Goal: Task Accomplishment & Management: Use online tool/utility

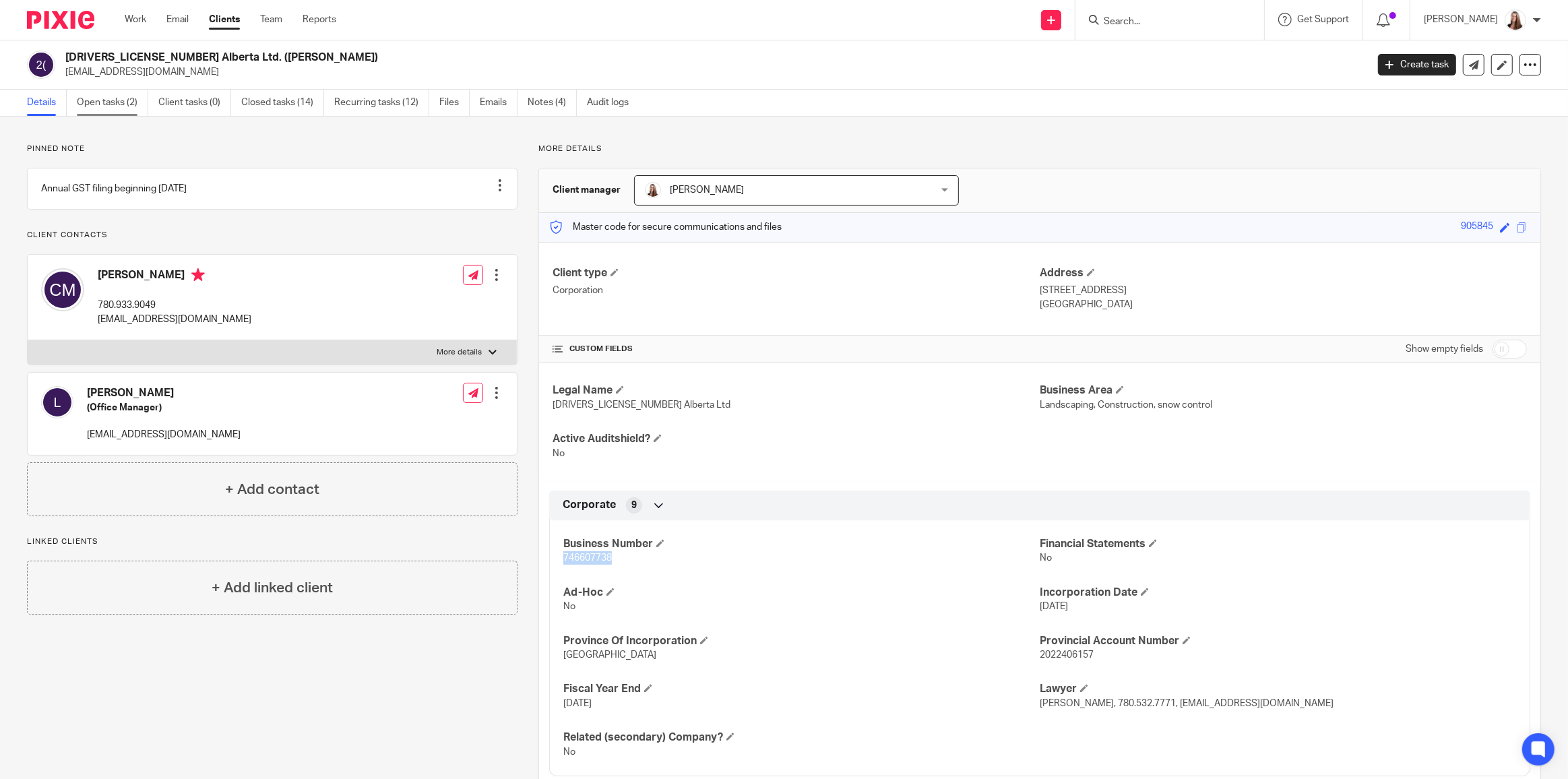
click at [105, 110] on link "Open tasks (2)" at bounding box center [112, 103] width 71 height 26
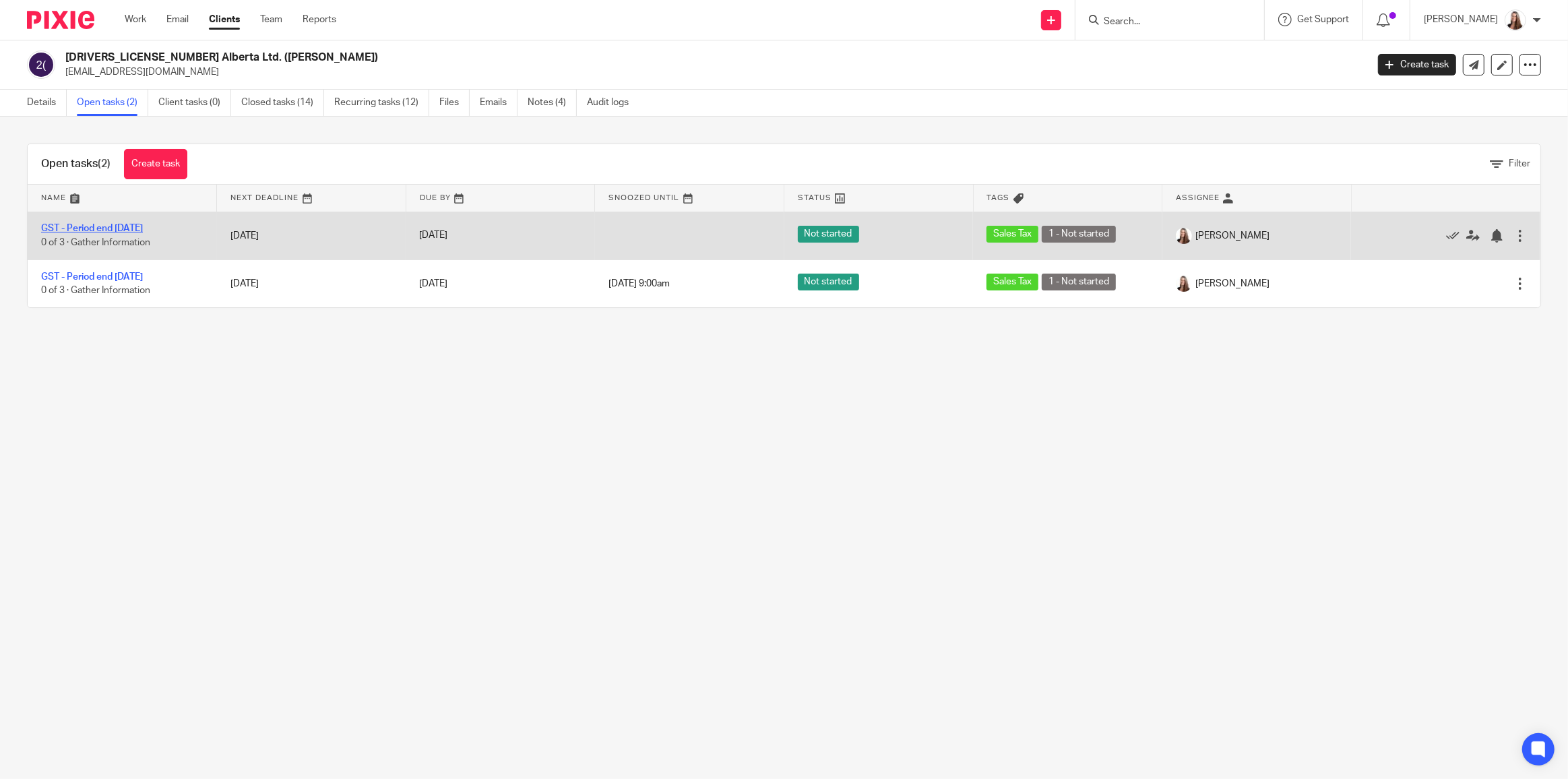
click at [136, 230] on link "GST - Period end [DATE]" at bounding box center [92, 228] width 102 height 9
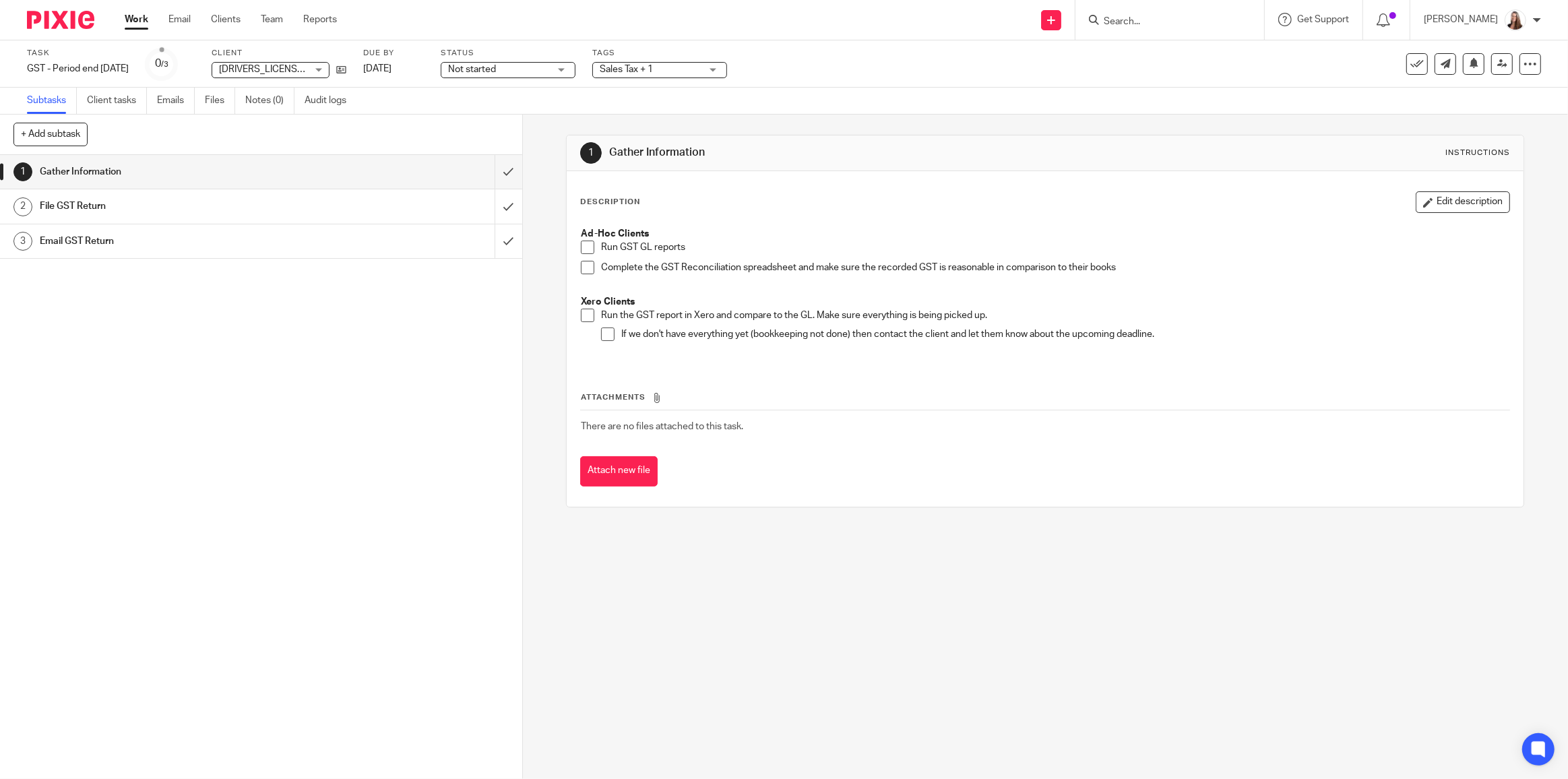
click at [584, 248] on span at bounding box center [588, 247] width 14 height 14
click at [584, 262] on span at bounding box center [588, 268] width 14 height 14
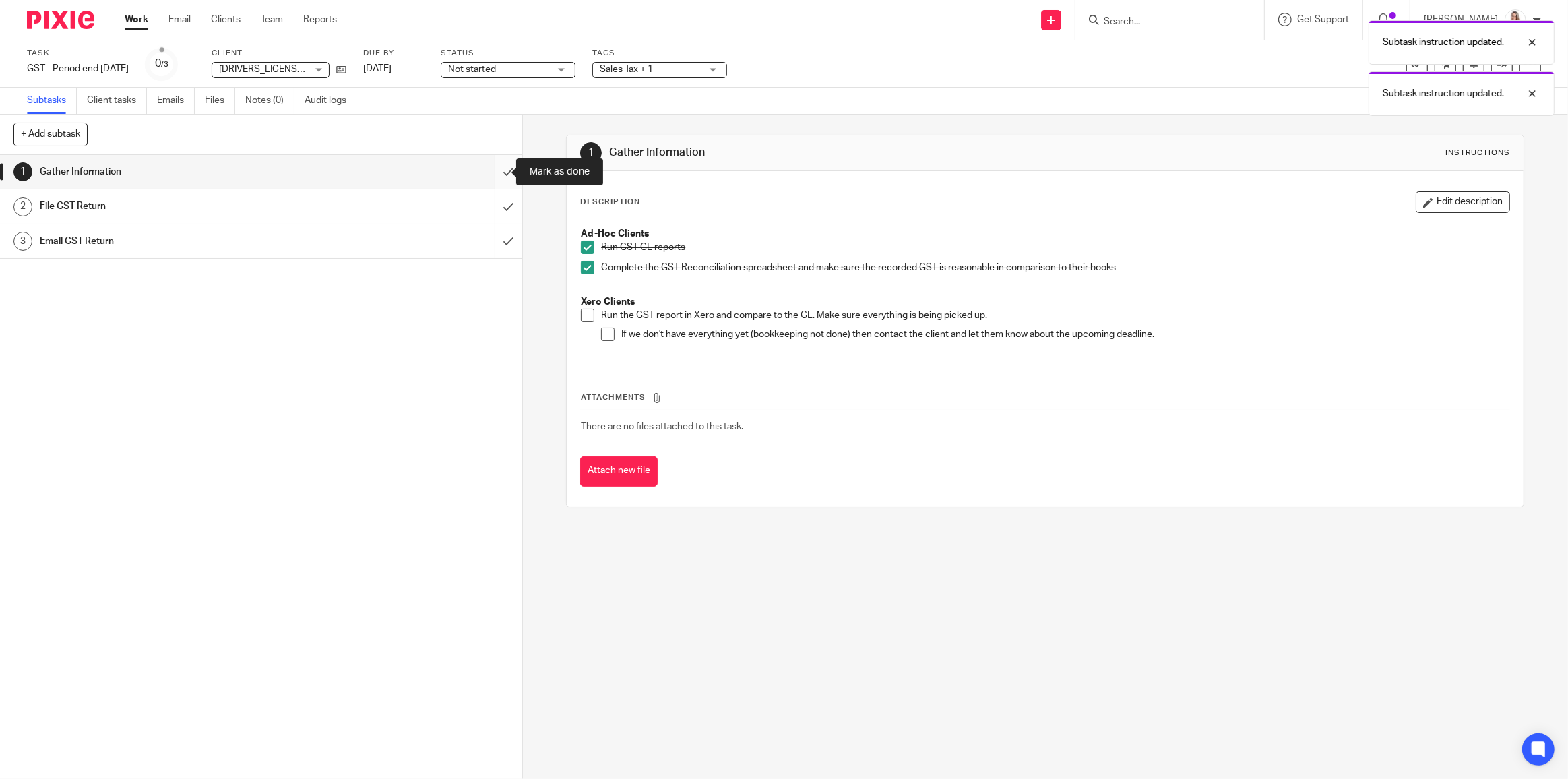
click at [490, 178] on input "submit" at bounding box center [261, 172] width 522 height 34
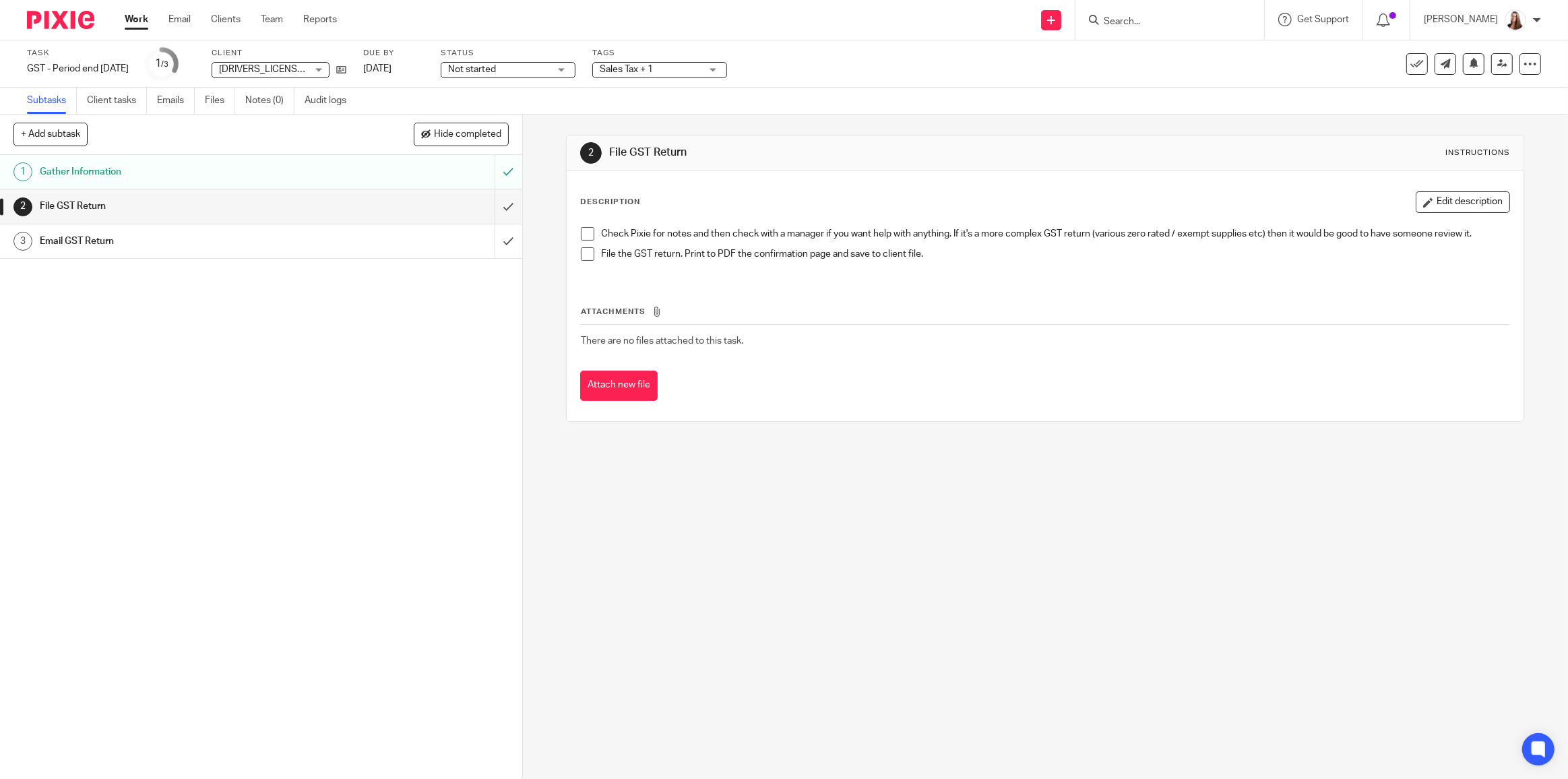
click at [586, 256] on span at bounding box center [588, 254] width 14 height 14
click at [584, 234] on span at bounding box center [588, 234] width 14 height 14
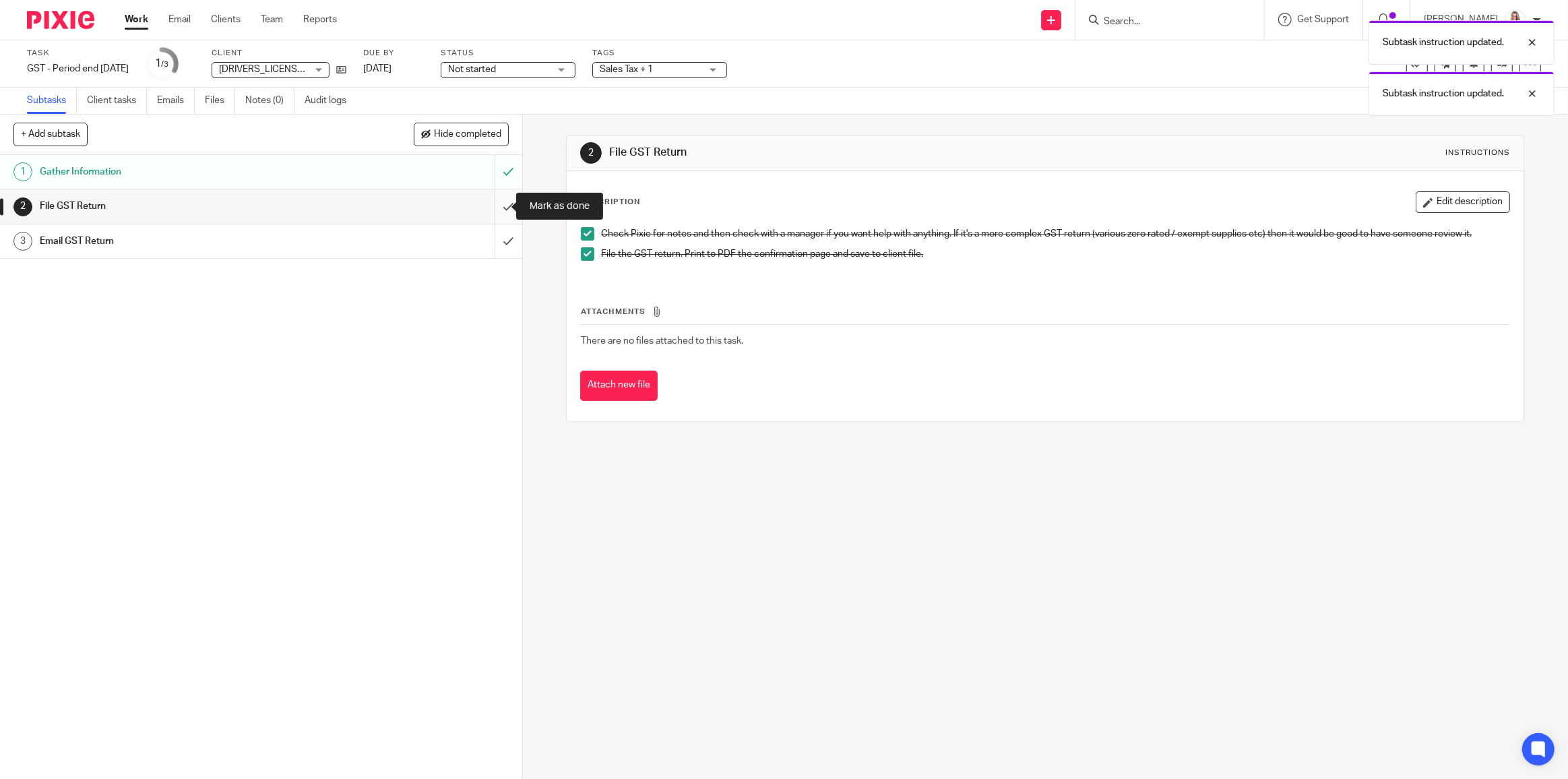
click at [498, 203] on input "submit" at bounding box center [261, 206] width 522 height 34
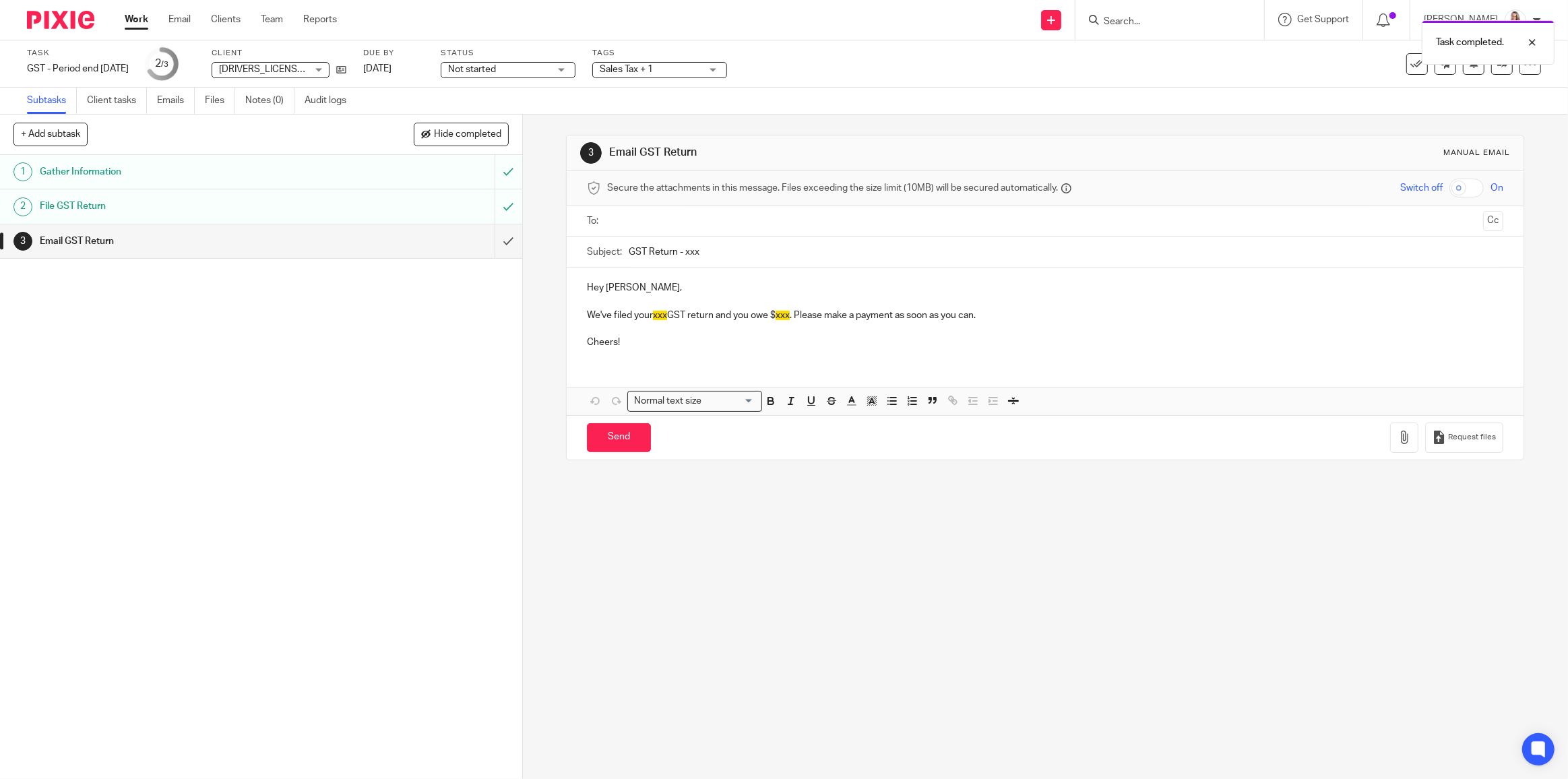
drag, startPoint x: 698, startPoint y: 250, endPoint x: 680, endPoint y: 244, distance: 19.0
click at [680, 244] on input "GST Return - xxx" at bounding box center [1066, 251] width 875 height 30
type input "GST Return - [DATE]"
click at [650, 313] on p "We've filed your xxx GST return and you owe $ xxx . Please make a payment as so…" at bounding box center [1045, 315] width 917 height 14
drag, startPoint x: 653, startPoint y: 313, endPoint x: 665, endPoint y: 317, distance: 12.6
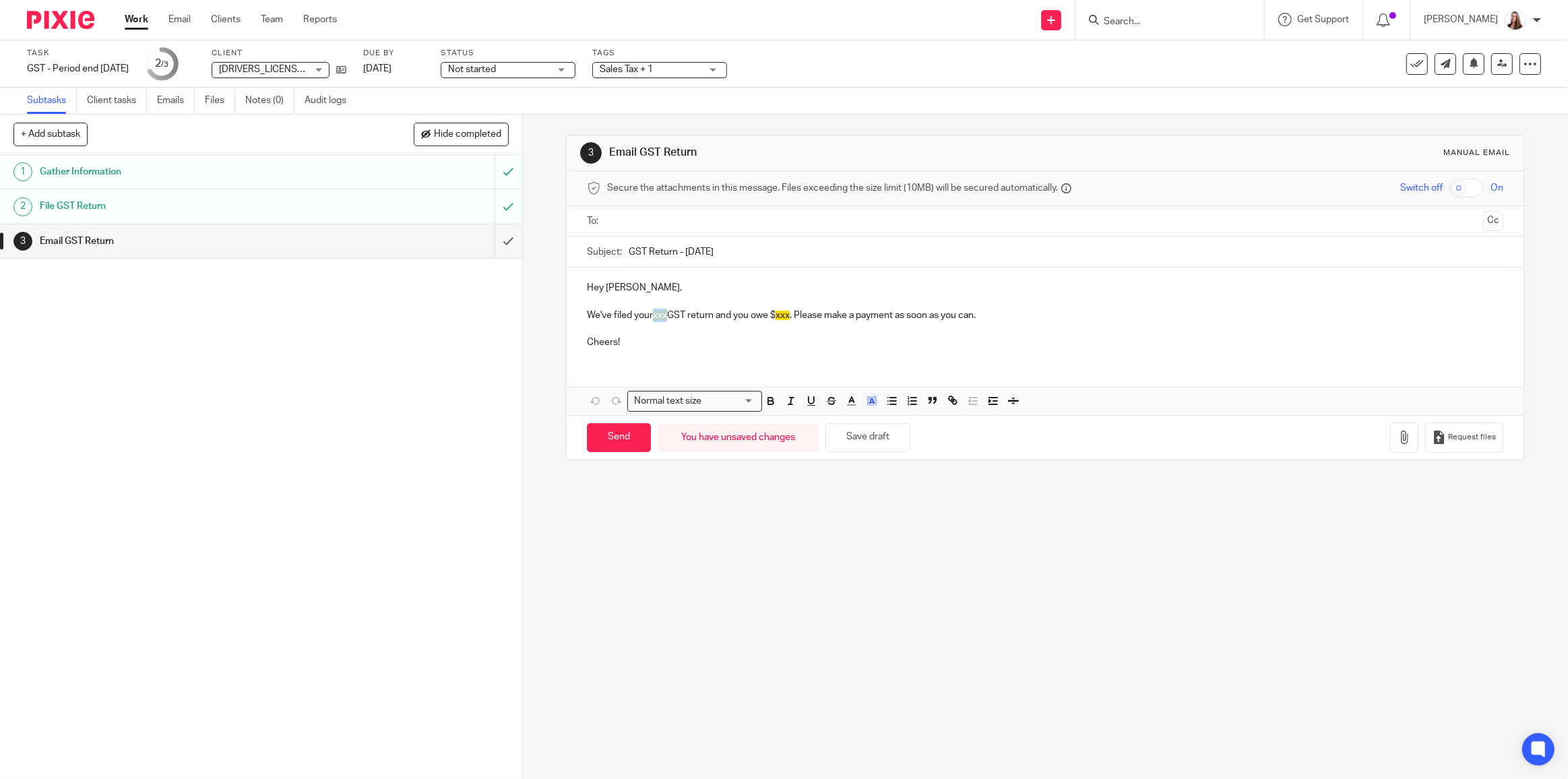
click at [665, 317] on span "xxx" at bounding box center [660, 315] width 14 height 9
drag, startPoint x: 650, startPoint y: 309, endPoint x: 684, endPoint y: 315, distance: 34.5
click at [684, 315] on p "We've filed your August GST return and you owe $ xxx . Please make a payment as…" at bounding box center [1045, 315] width 917 height 14
click at [870, 402] on line "button" at bounding box center [872, 402] width 3 height 0
click at [840, 418] on li "color:#FFFFFF" at bounding box center [842, 418] width 10 height 10
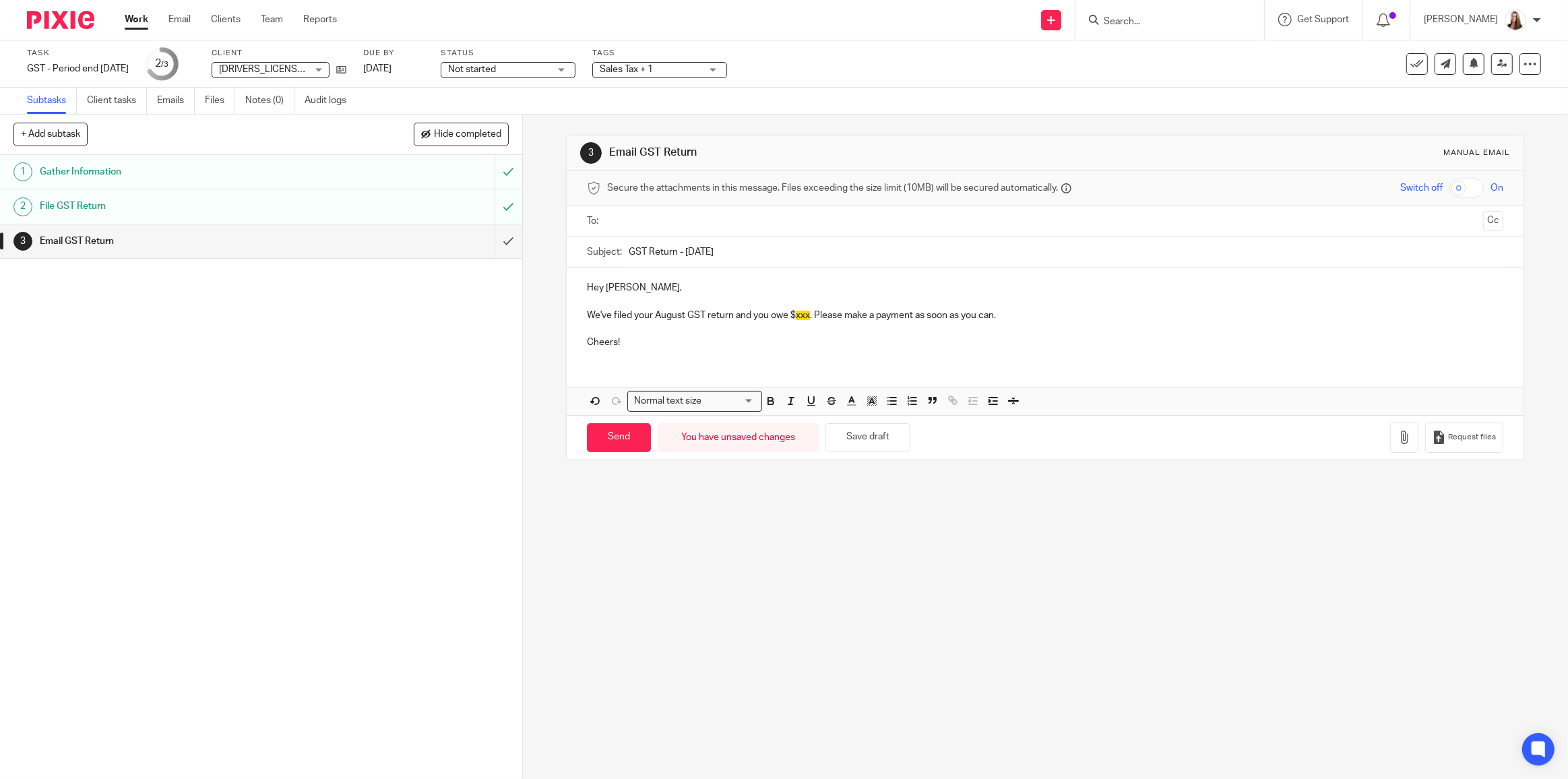
click at [795, 333] on p at bounding box center [1045, 329] width 917 height 14
drag, startPoint x: 794, startPoint y: 315, endPoint x: 807, endPoint y: 315, distance: 13.0
click at [807, 315] on span "xxx" at bounding box center [803, 315] width 14 height 9
drag, startPoint x: 779, startPoint y: 319, endPoint x: 802, endPoint y: 319, distance: 23.0
click at [779, 319] on p "We've filed your August GST return and you owe $ xxx . Please make a payment as…" at bounding box center [1045, 315] width 917 height 14
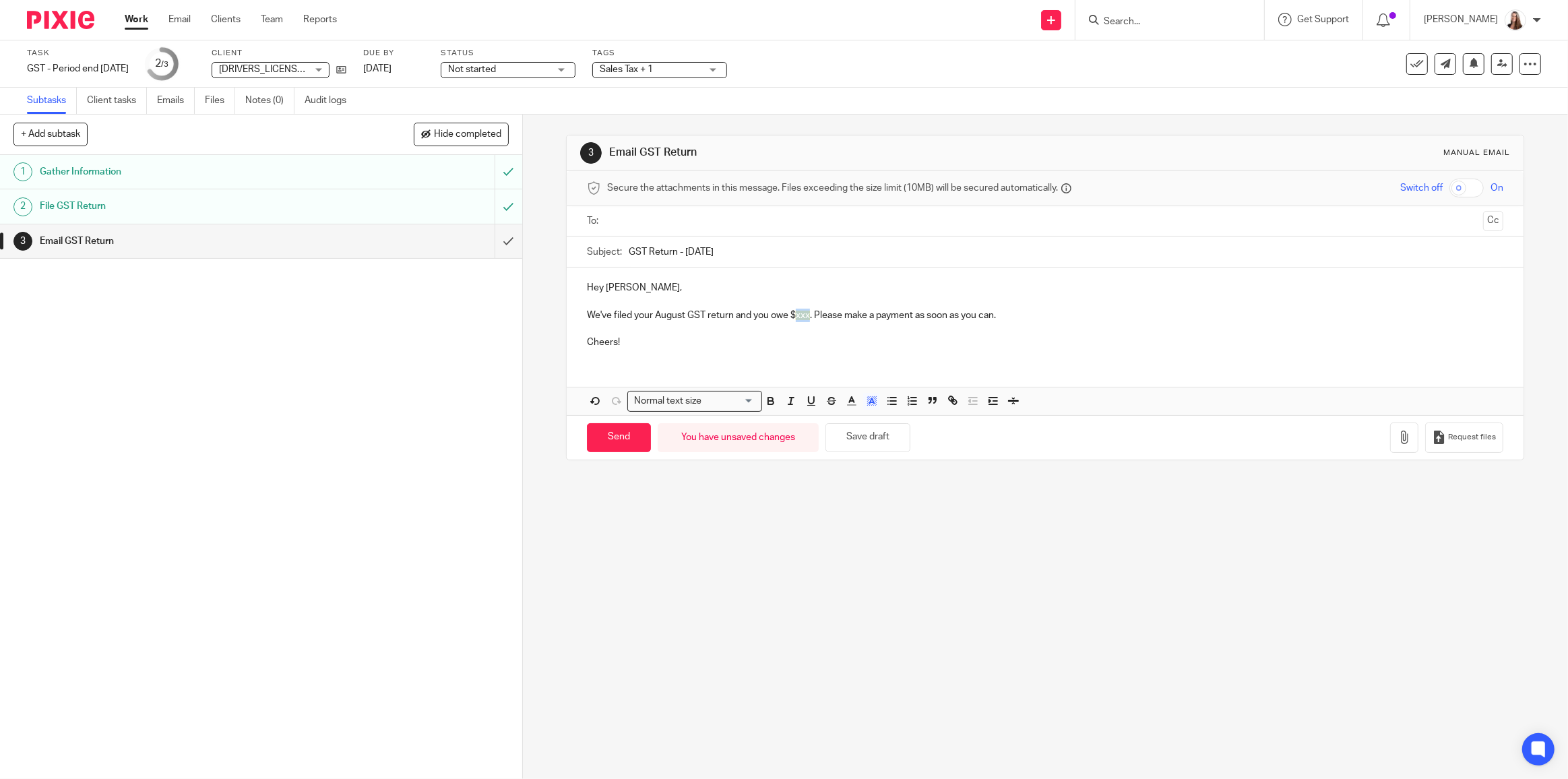
drag, startPoint x: 792, startPoint y: 313, endPoint x: 808, endPoint y: 313, distance: 16.0
click at [808, 313] on p "We've filed your August GST return and you owe $ xxx . Please make a payment as…" at bounding box center [1045, 315] width 917 height 14
drag, startPoint x: 794, startPoint y: 312, endPoint x: 830, endPoint y: 317, distance: 36.3
click at [831, 316] on p "We've filed your August GST return and you owe $ 1493.21 . Please make a paymen…" at bounding box center [1045, 315] width 917 height 14
click at [869, 402] on icon "button" at bounding box center [872, 401] width 12 height 12
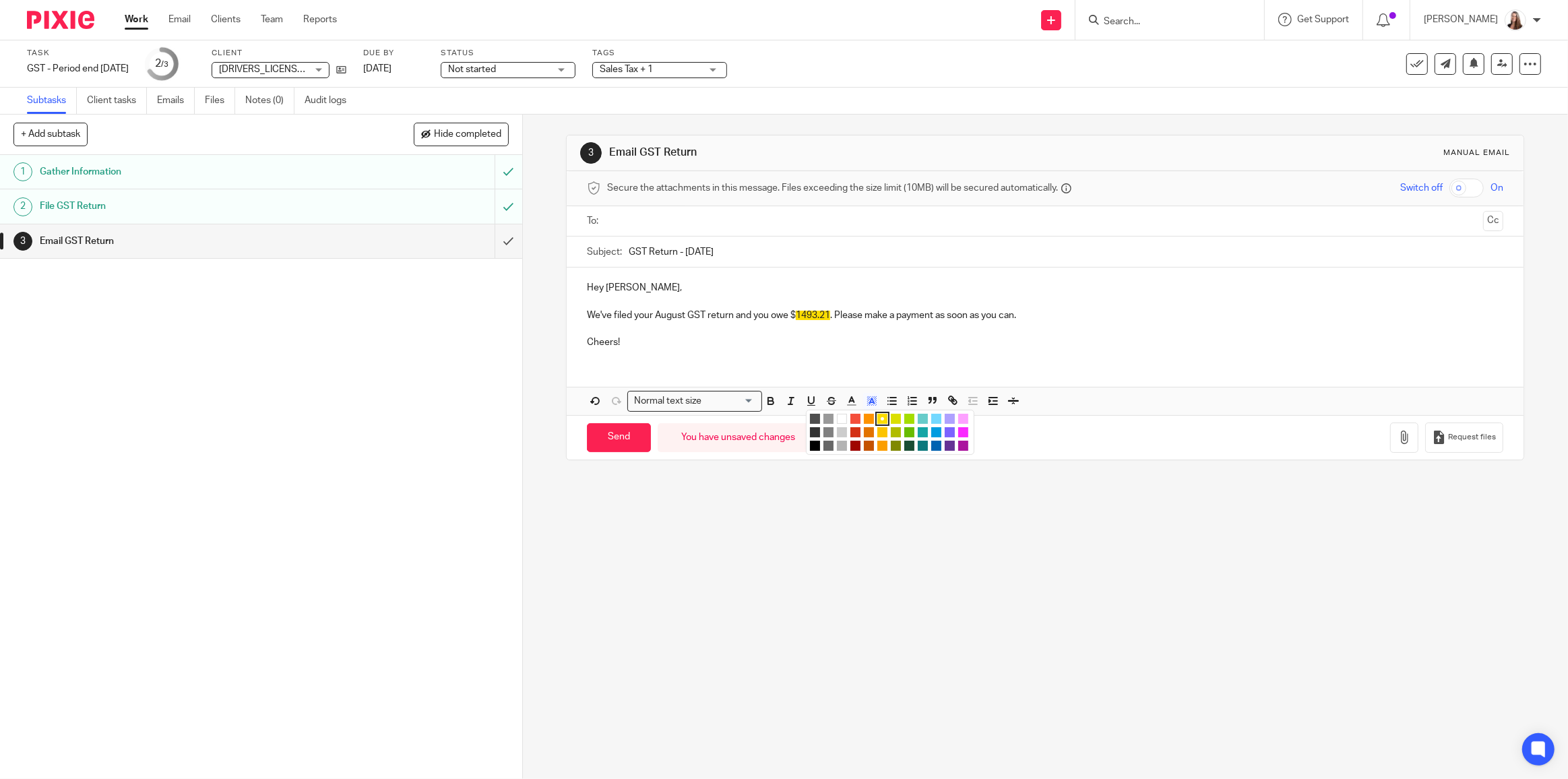
click at [839, 414] on li "color:#FFFFFF" at bounding box center [842, 418] width 10 height 10
click at [860, 368] on div "Hey Chase, We've filed your August GST return and you owe $1493.21. Please make…" at bounding box center [1045, 341] width 957 height 147
click at [644, 220] on input "text" at bounding box center [1045, 221] width 866 height 15
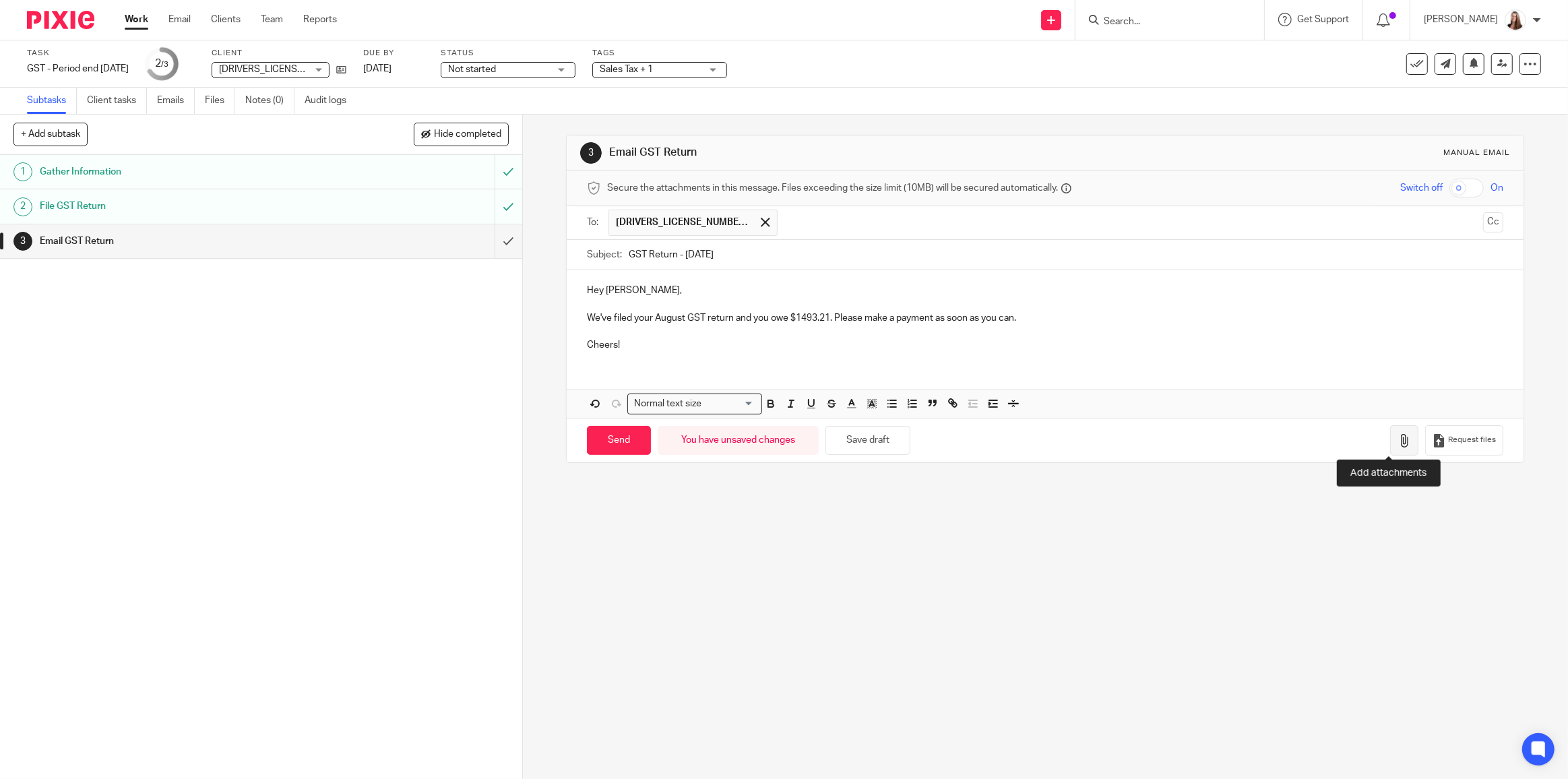
click at [1391, 432] on button "button" at bounding box center [1404, 440] width 28 height 30
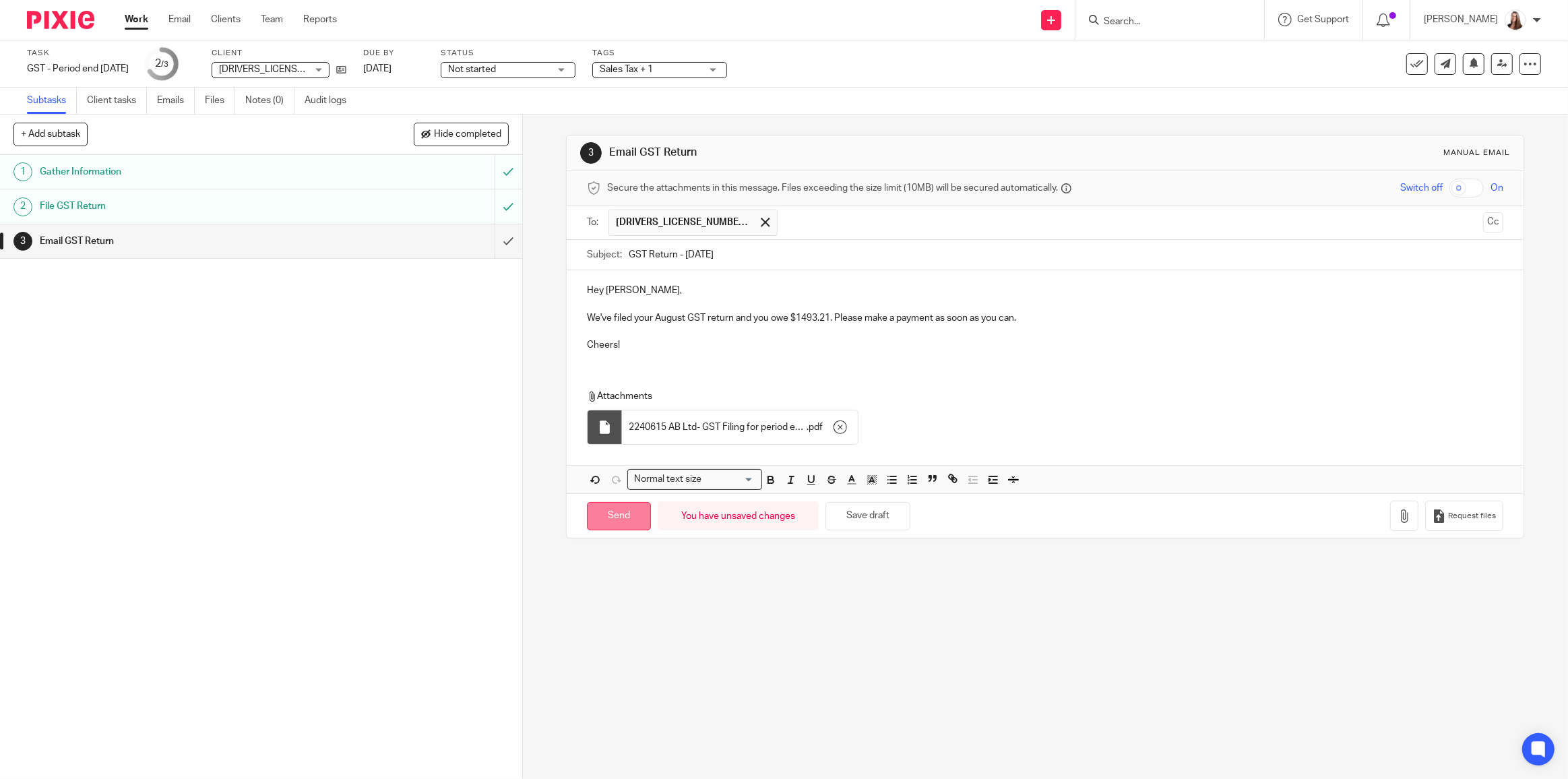
click at [627, 511] on input "Send" at bounding box center [618, 517] width 64 height 29
type input "Sent"
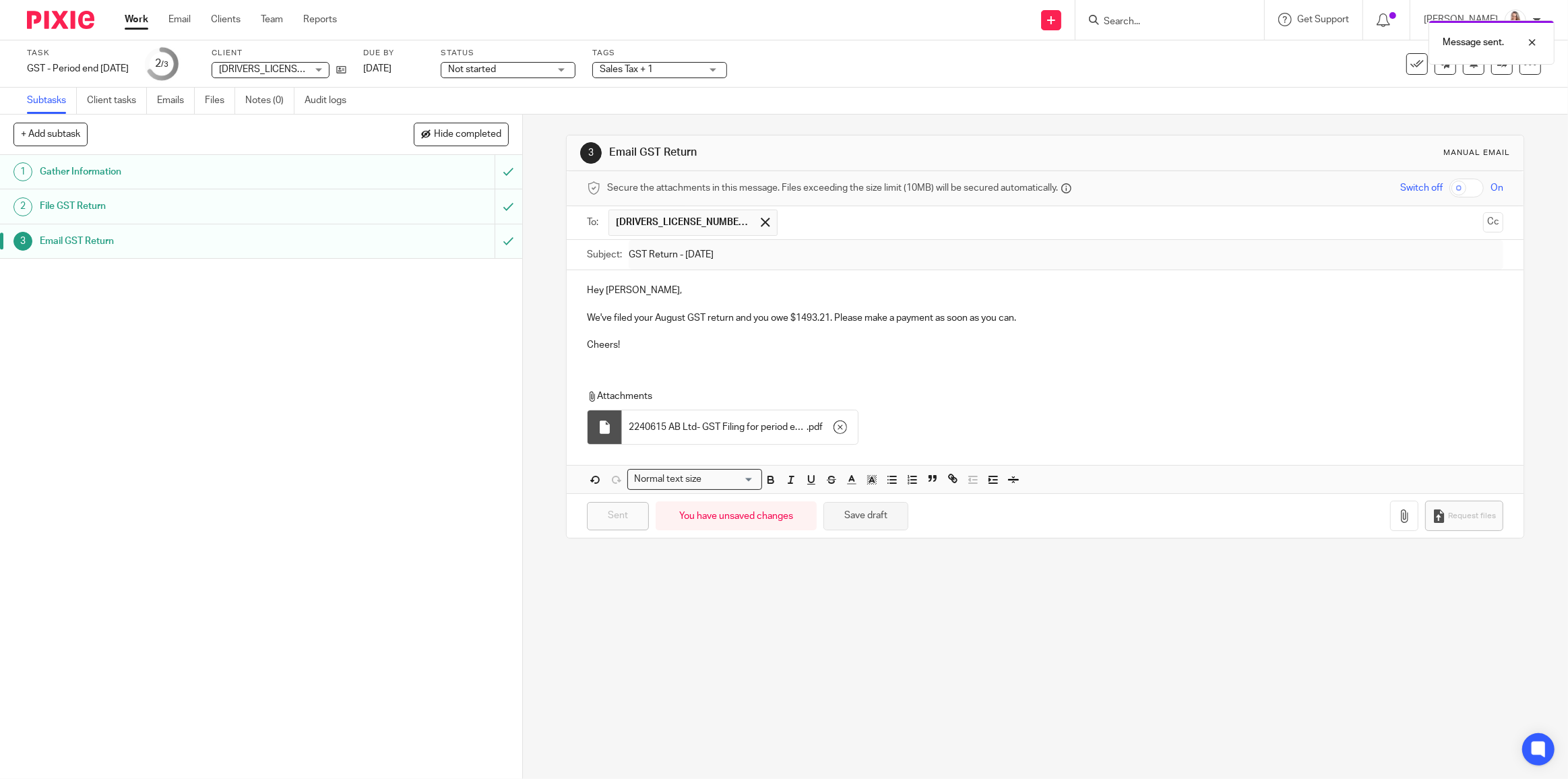
click at [860, 506] on button "Save draft" at bounding box center [866, 517] width 85 height 29
click at [143, 20] on link "Work" at bounding box center [136, 20] width 24 height 14
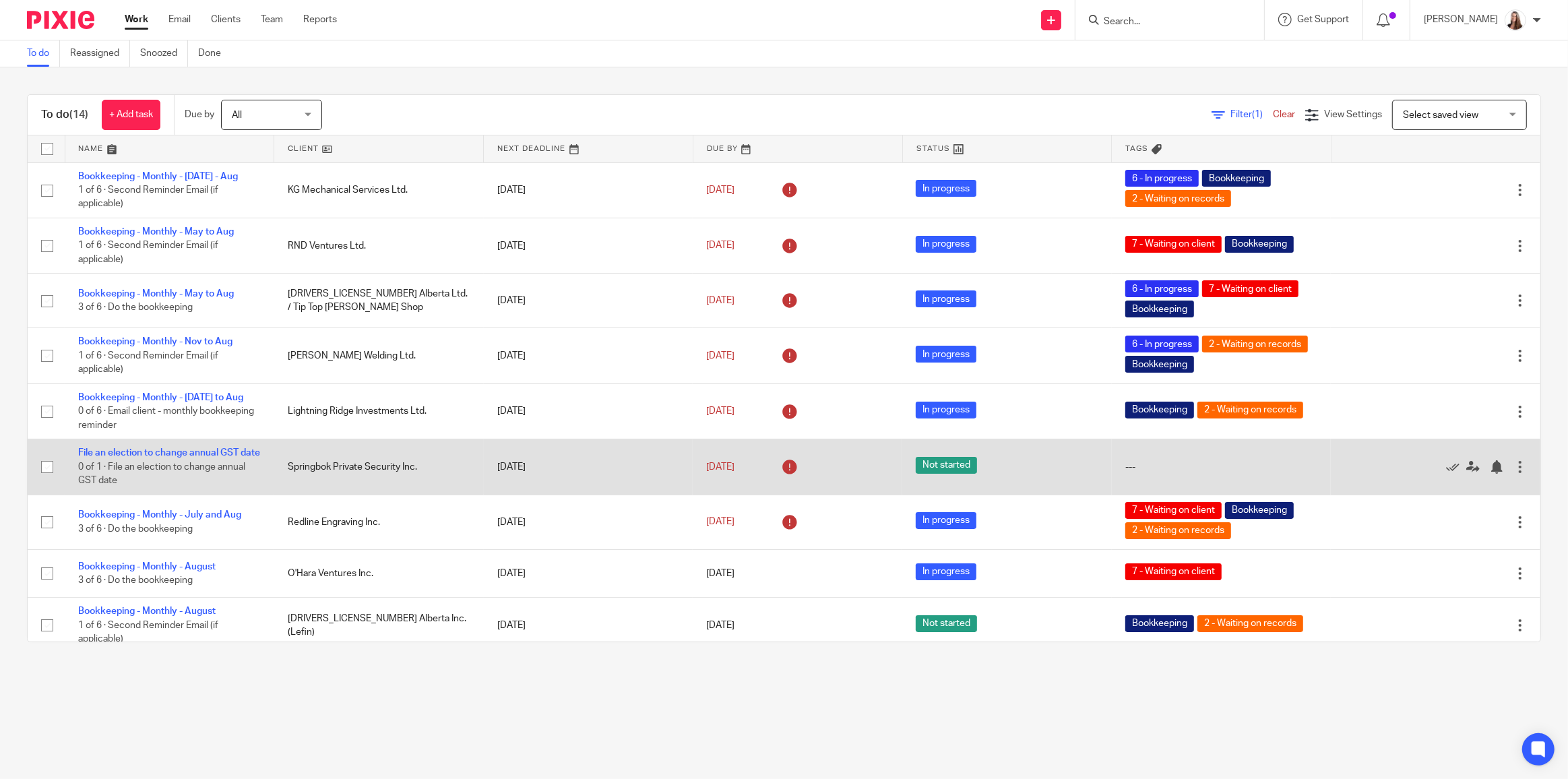
scroll to position [289, 0]
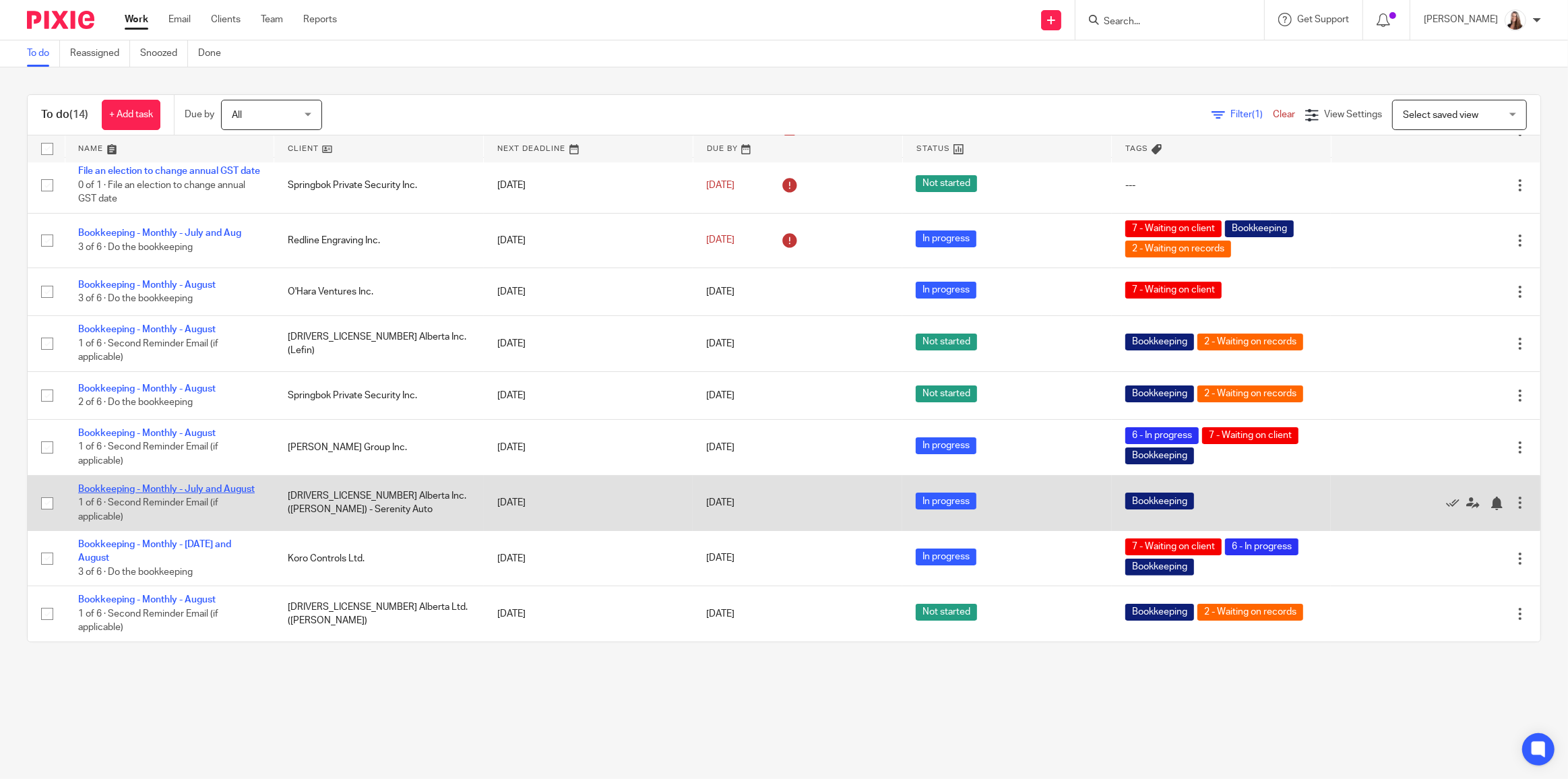
click at [234, 487] on link "Bookkeeping - Monthly - July and August" at bounding box center [167, 489] width 177 height 9
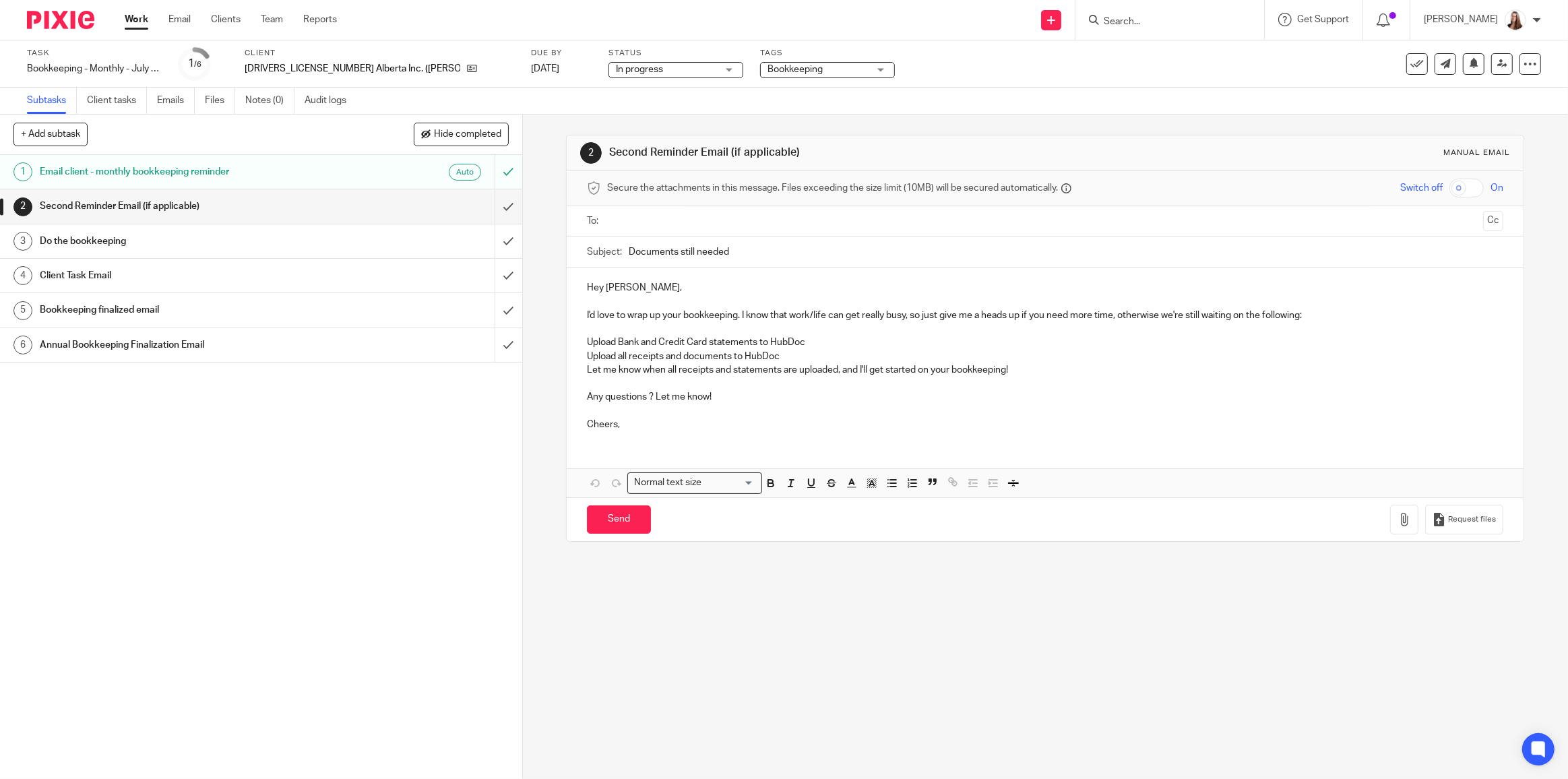
click at [768, 63] on span "Bookkeeping" at bounding box center [819, 70] width 101 height 14
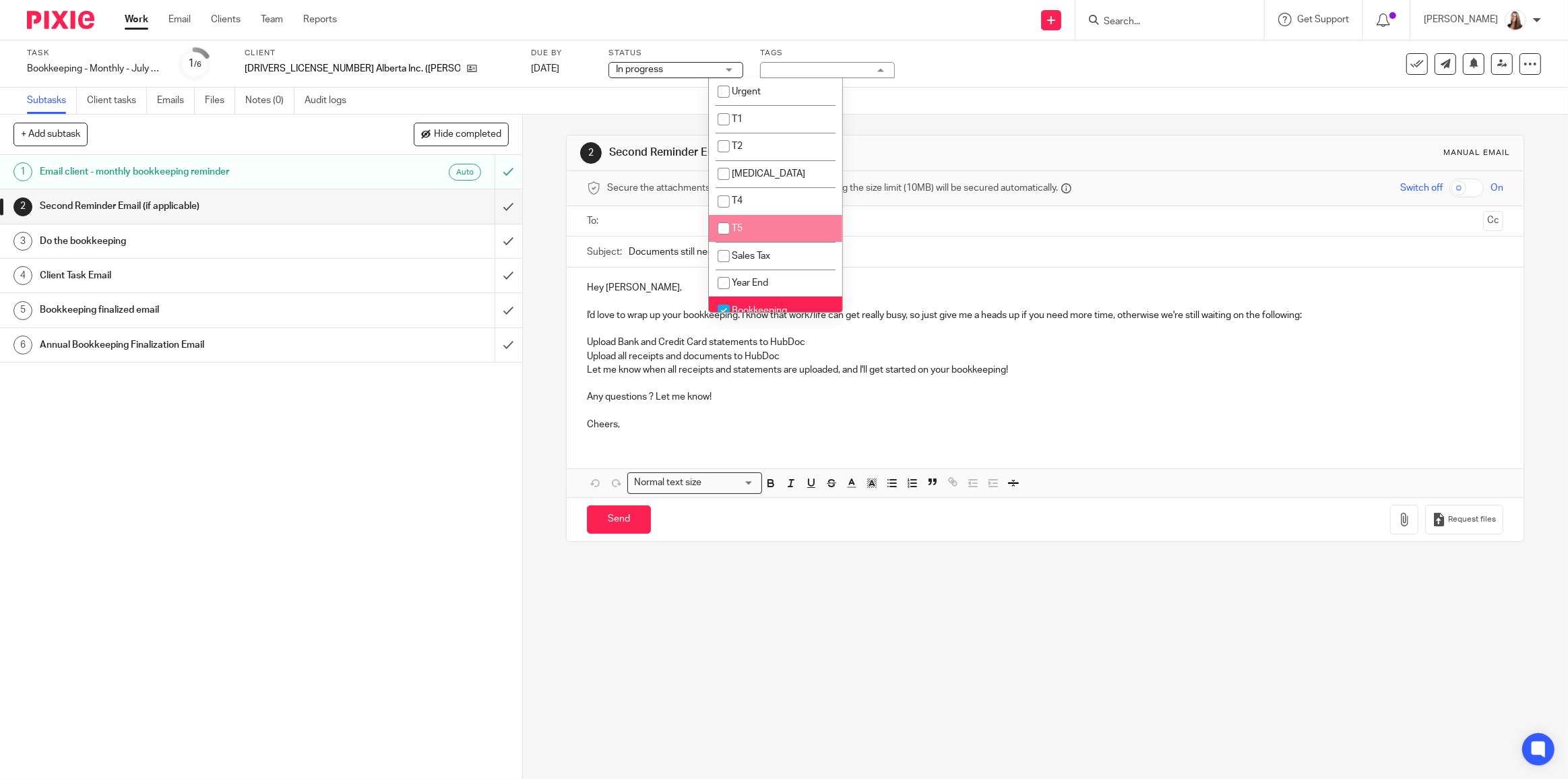
scroll to position [183, 0]
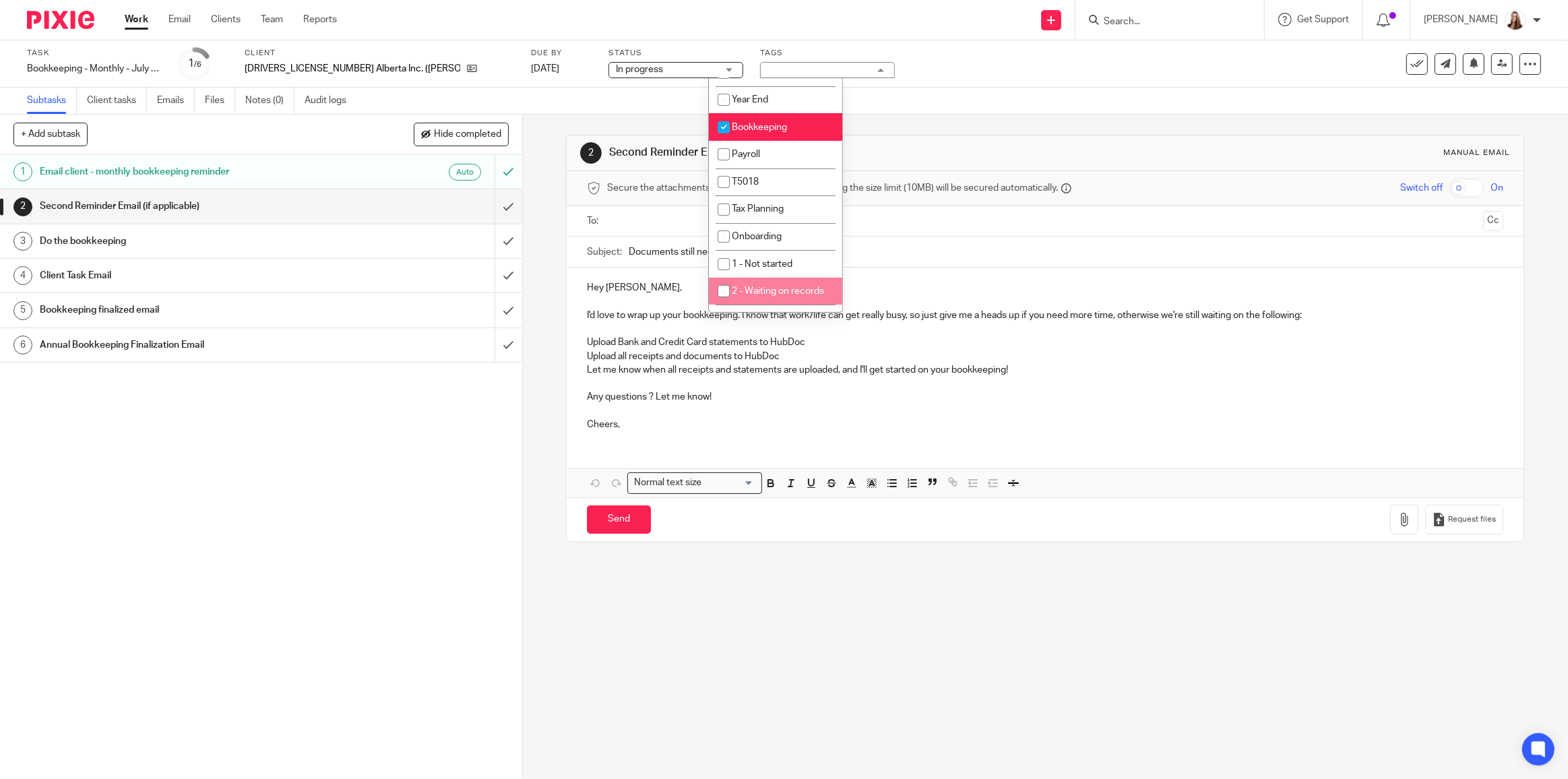
click at [777, 278] on li "2 - Waiting on records" at bounding box center [776, 292] width 134 height 28
checkbox input "true"
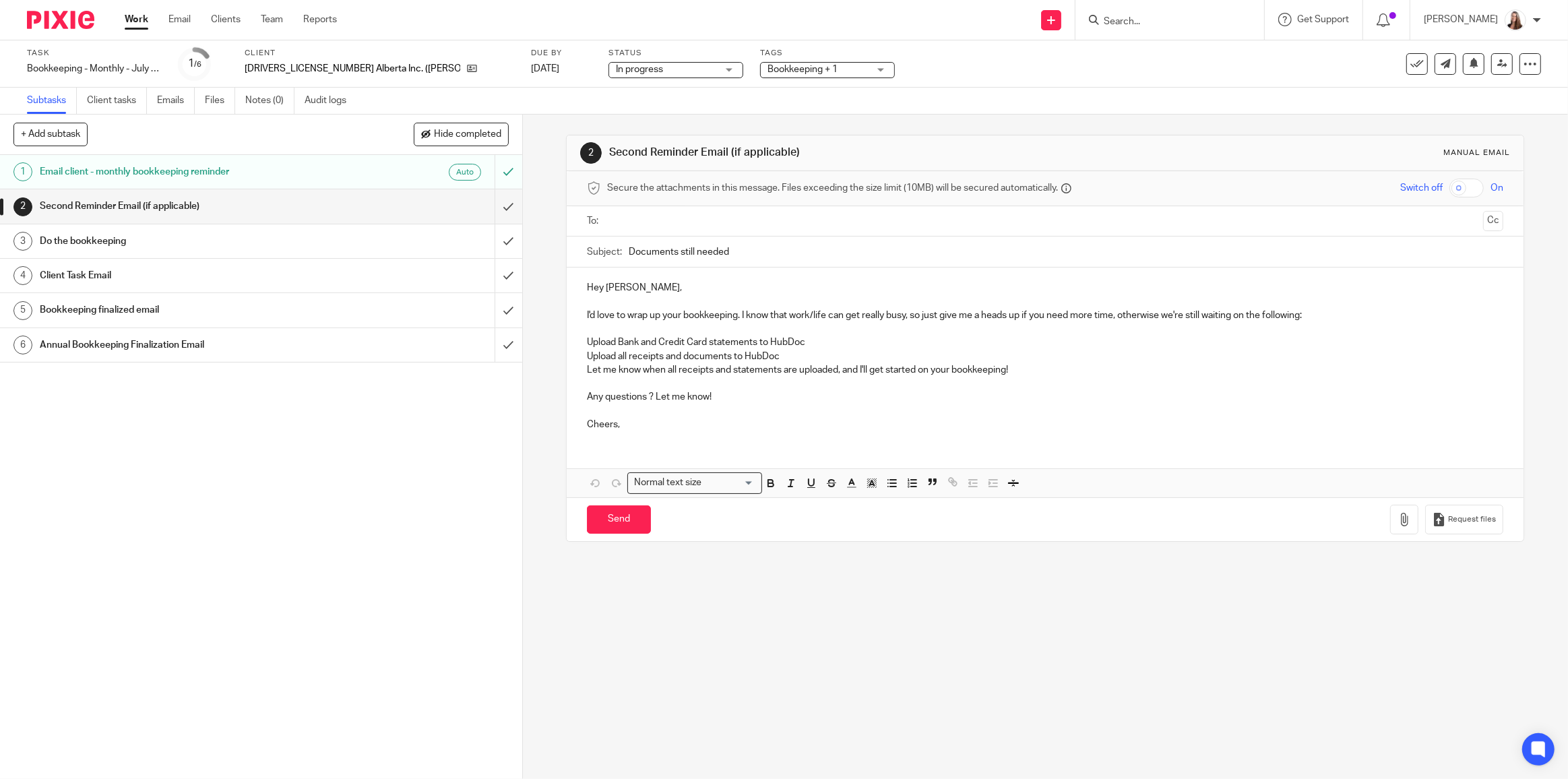
click at [318, 444] on div "1 Email client - monthly bookkeeping reminder Auto 2 Second Reminder Email (if …" at bounding box center [261, 467] width 522 height 624
click at [135, 19] on link "Work" at bounding box center [136, 20] width 24 height 14
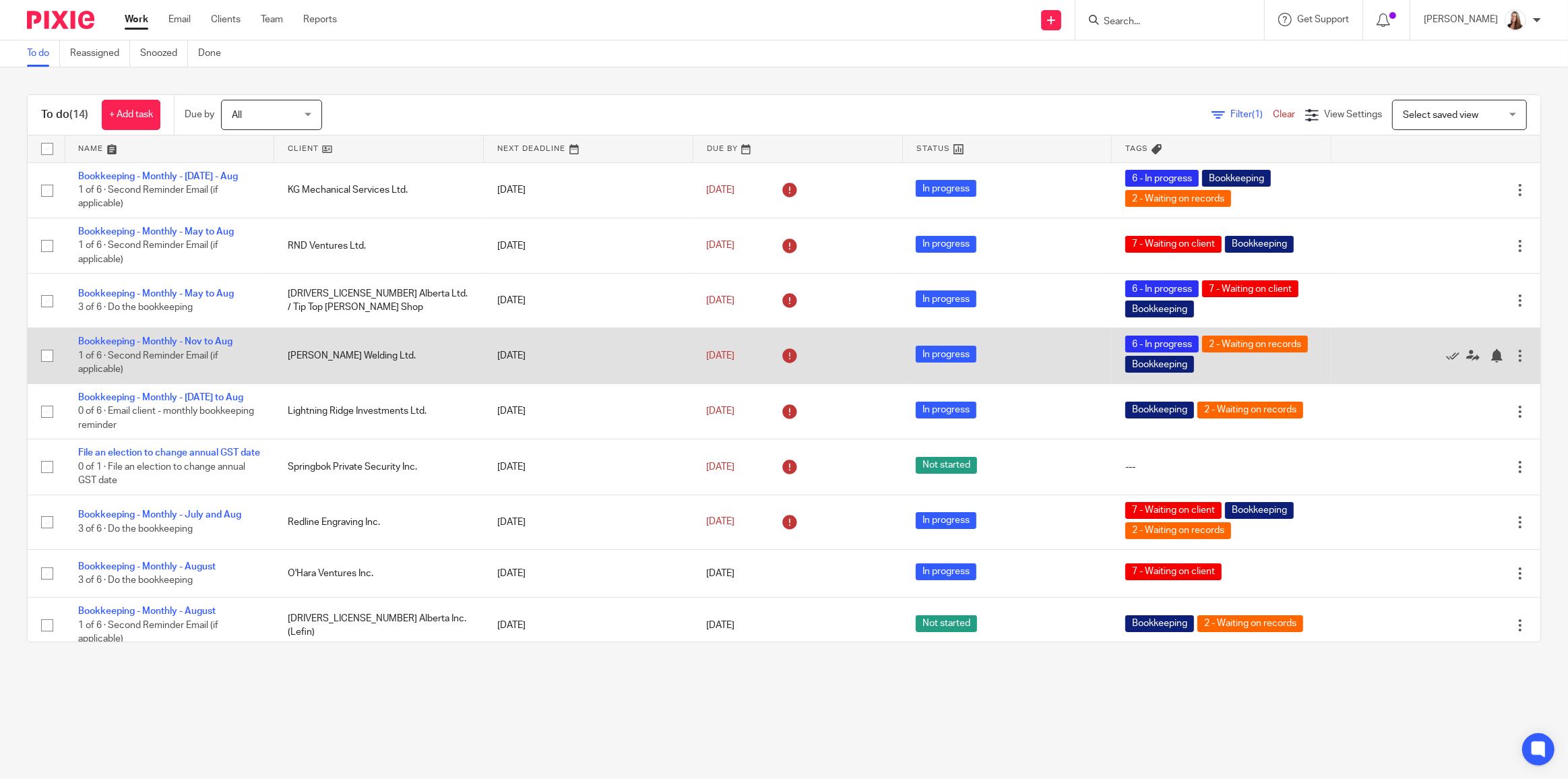
scroll to position [289, 0]
